Goal: Information Seeking & Learning: Learn about a topic

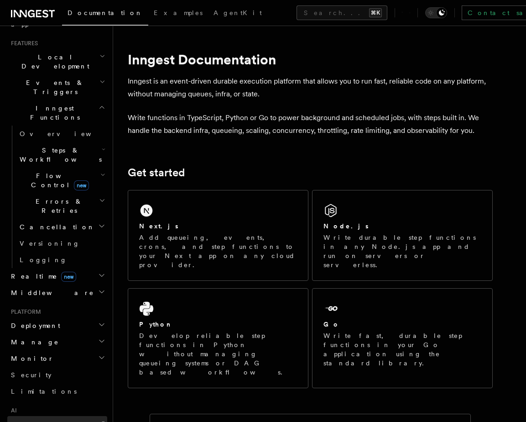
scroll to position [202, 0]
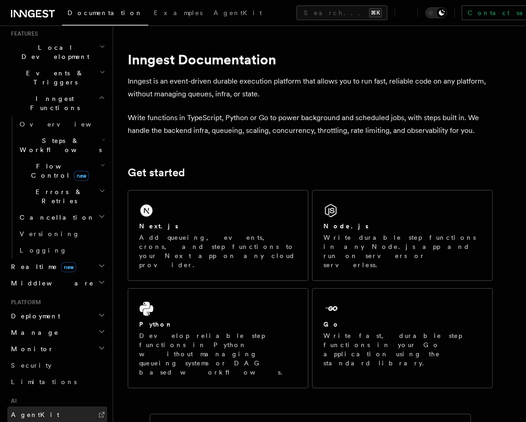
click at [52, 406] on link "AgentKit" at bounding box center [57, 414] width 100 height 16
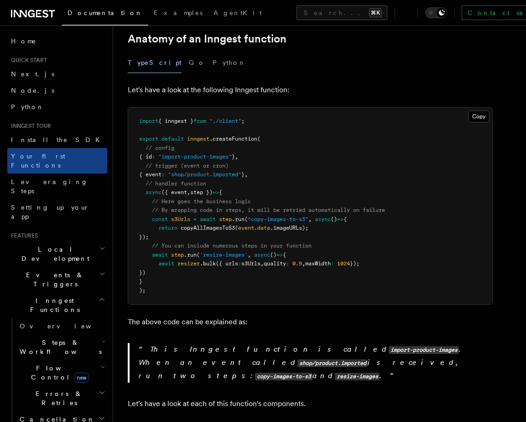
scroll to position [169, 0]
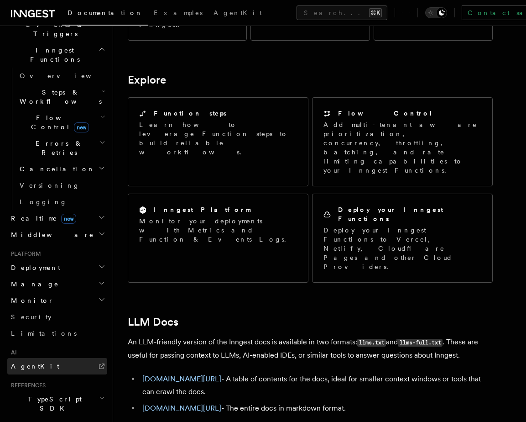
scroll to position [261, 0]
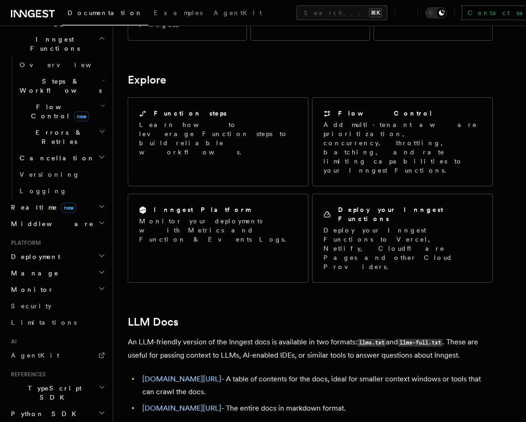
click at [100, 383] on icon "button" at bounding box center [102, 386] width 7 height 7
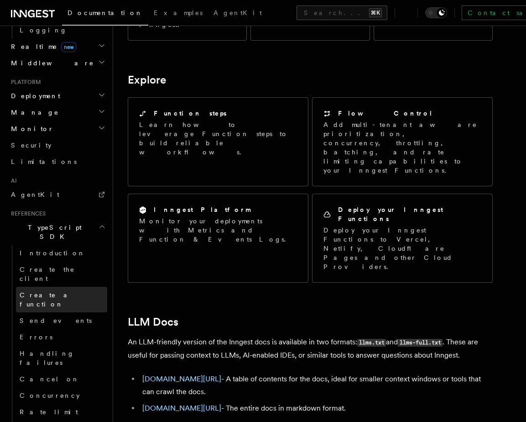
scroll to position [418, 0]
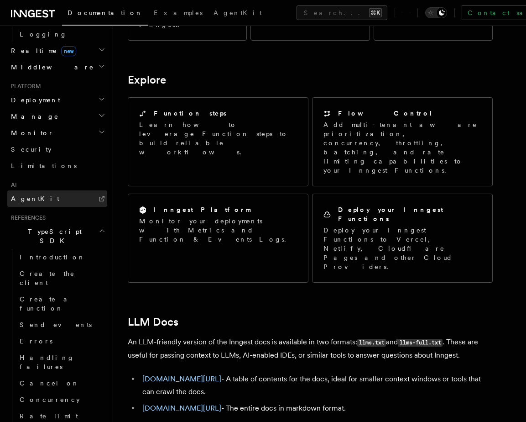
click at [47, 190] on link "AgentKit" at bounding box center [57, 198] width 100 height 16
